Goal: Task Accomplishment & Management: Manage account settings

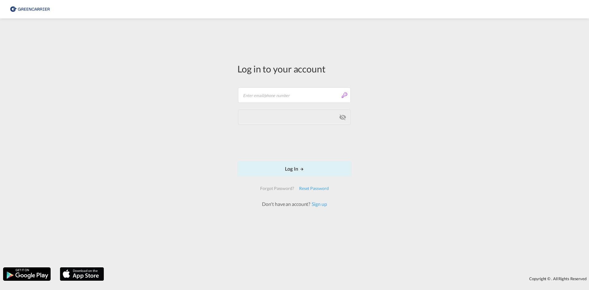
click at [490, 225] on div "Log in to your account Email field is required Password field is required Log I…" at bounding box center [294, 142] width 589 height 243
click at [251, 93] on input "text" at bounding box center [294, 94] width 113 height 15
click at [384, 98] on div "Log in to your account Email field is required Password field is required Log I…" at bounding box center [294, 142] width 589 height 243
click at [346, 92] on input "text" at bounding box center [294, 91] width 113 height 15
click at [421, 79] on div "Log in to your account Email field is required Password field is required Log I…" at bounding box center [294, 142] width 589 height 243
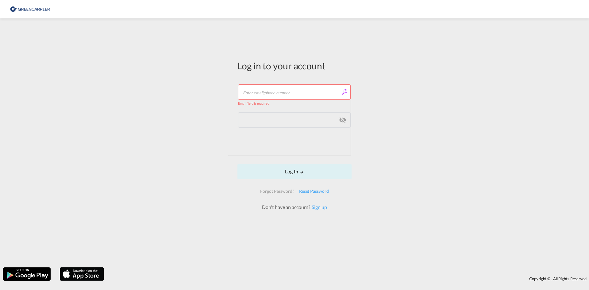
click at [271, 29] on div "Log in to your account Email field is required Password field is required Log I…" at bounding box center [294, 134] width 123 height 227
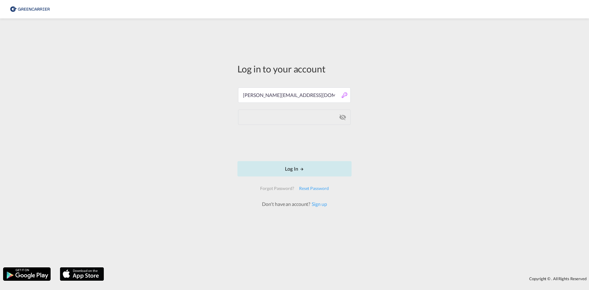
click at [295, 173] on button "Log In" at bounding box center [294, 168] width 114 height 15
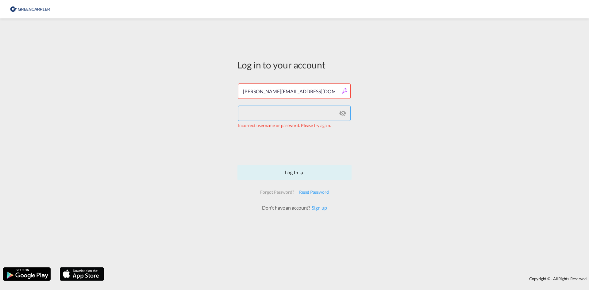
click at [191, 110] on div "Log in to your account o.shevchuk@red-line.biz Incorrect username or password. …" at bounding box center [294, 142] width 589 height 243
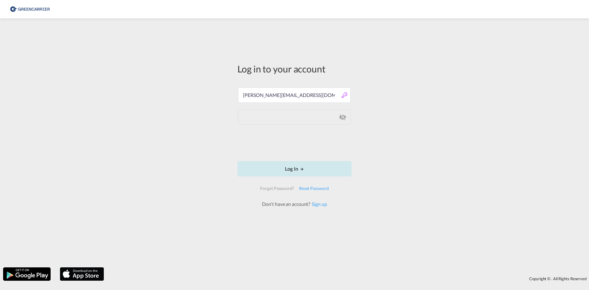
click at [291, 169] on button "Log In" at bounding box center [294, 168] width 114 height 15
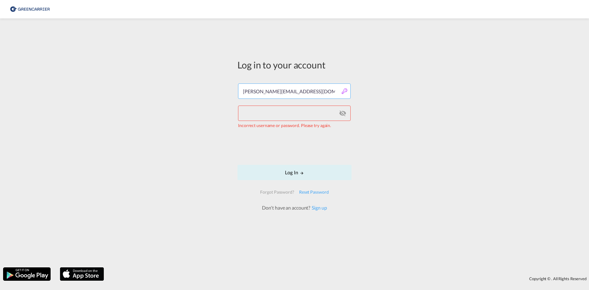
drag, startPoint x: 306, startPoint y: 87, endPoint x: 196, endPoint y: 87, distance: 109.8
click at [196, 87] on div "Log in to your account o.shevchuk@red-line.biz Incorrect username or password. …" at bounding box center [294, 142] width 589 height 243
paste input "REDLINLGE"
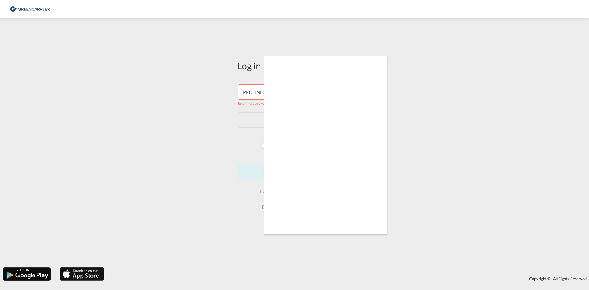
click at [428, 81] on div at bounding box center [294, 145] width 589 height 290
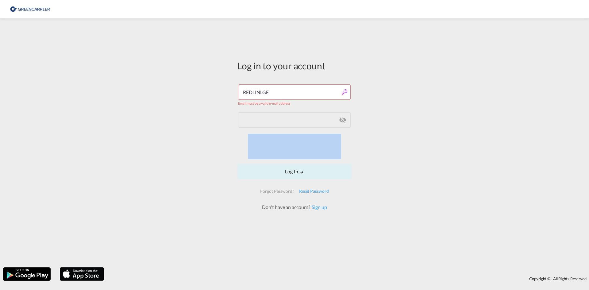
drag, startPoint x: 468, startPoint y: 150, endPoint x: 471, endPoint y: 152, distance: 3.5
click at [471, 152] on div "Log in to your account o.shevchuk@red-line.biz Email must be a valid e-mail add…" at bounding box center [294, 142] width 589 height 243
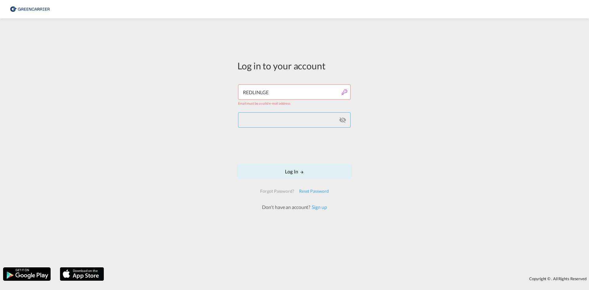
click at [172, 117] on div "Log in to your account o.shevchuk@red-line.biz Email must be a valid e-mail add…" at bounding box center [294, 142] width 589 height 243
click at [280, 170] on button "Log In" at bounding box center [294, 171] width 114 height 15
click at [372, 121] on div "Log in to your account o.shevchuk@red-line.biz Email must be a valid e-mail add…" at bounding box center [294, 142] width 589 height 243
click at [378, 114] on div "Log in to your account o.shevchuk@red-line.biz Email must be a valid e-mail add…" at bounding box center [294, 142] width 589 height 243
click at [297, 93] on input "o.shevchuk@red-line.biz" at bounding box center [294, 91] width 113 height 15
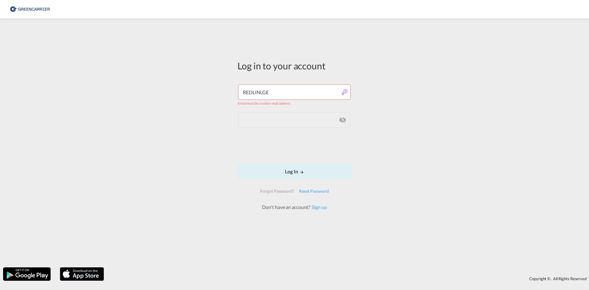
type input "o.shevchuk@red-line.biz"
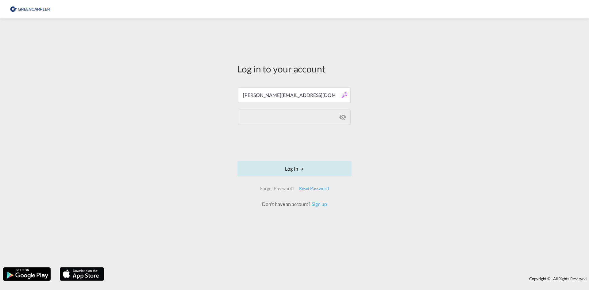
click at [287, 169] on button "Log In" at bounding box center [294, 168] width 114 height 15
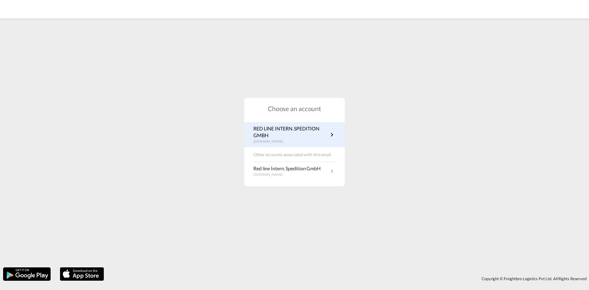
click at [325, 136] on p "RED LINE INTERN. SPEDITION GMBH" at bounding box center [290, 132] width 75 height 14
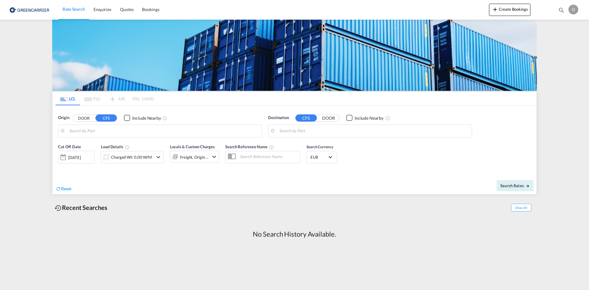
click at [575, 9] on div "O" at bounding box center [573, 10] width 10 height 10
click at [549, 66] on button "Logout" at bounding box center [561, 67] width 49 height 12
